Goal: Share content

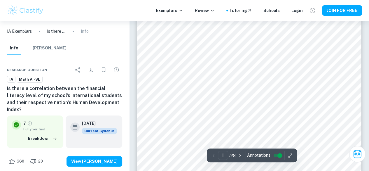
scroll to position [54, 0]
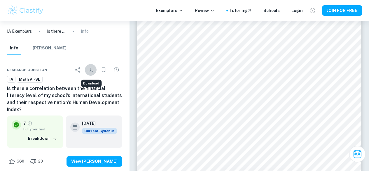
click at [95, 67] on button "Download" at bounding box center [91, 70] width 12 height 12
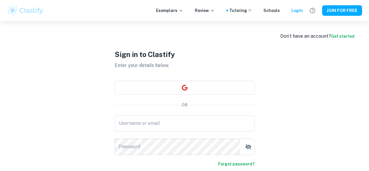
type input "[EMAIL_ADDRESS][DOMAIN_NAME]"
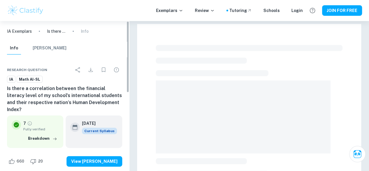
click at [79, 67] on icon "Share" at bounding box center [77, 69] width 7 height 7
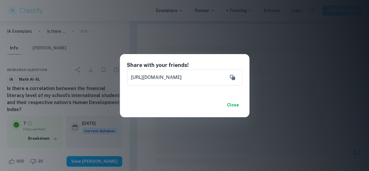
scroll to position [54, 0]
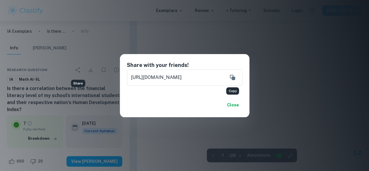
click at [232, 78] on icon "Copy" at bounding box center [232, 77] width 5 height 5
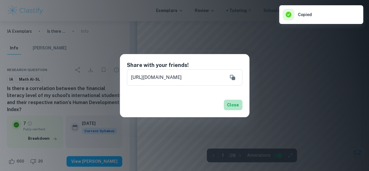
click at [231, 106] on button "Close" at bounding box center [233, 105] width 19 height 11
